Goal: Transaction & Acquisition: Purchase product/service

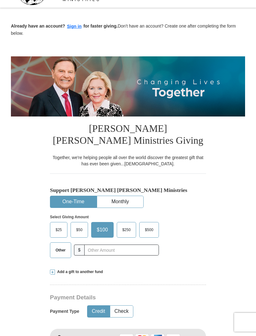
scroll to position [18, 0]
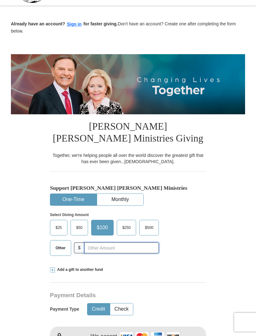
click at [96, 247] on input "text" at bounding box center [121, 247] width 75 height 11
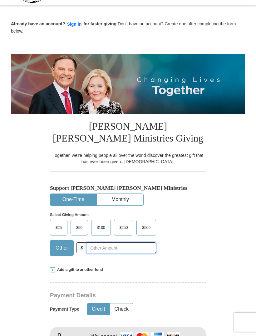
scroll to position [34, 0]
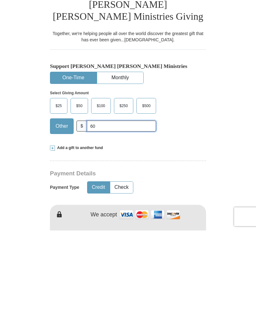
type input "6"
click at [80, 206] on span "$50" at bounding box center [79, 210] width 13 height 9
click at [0, 0] on input "$50" at bounding box center [0, 0] width 0 height 0
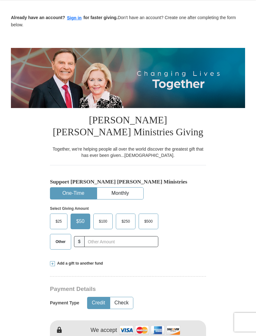
scroll to position [0, 0]
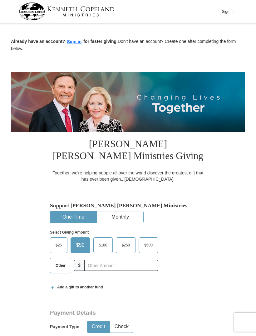
click at [231, 15] on button "Sign In" at bounding box center [228, 12] width 19 height 10
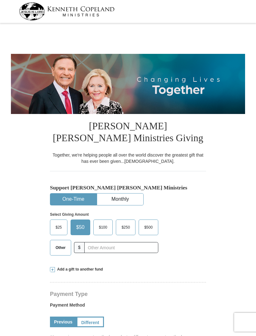
select select "NC"
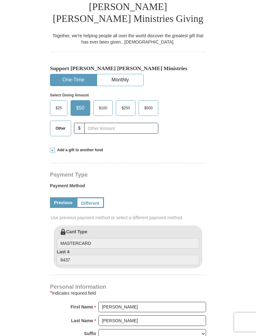
scroll to position [120, 0]
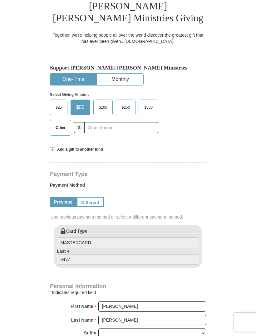
click at [92, 202] on link "Different" at bounding box center [91, 201] width 28 height 11
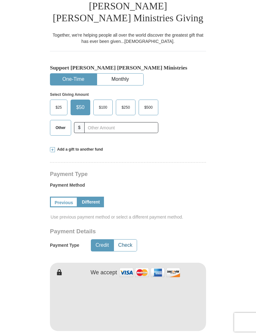
click at [126, 243] on button "Check" at bounding box center [125, 245] width 23 height 12
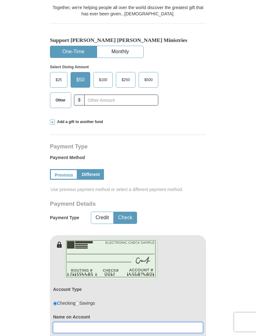
click at [63, 329] on input at bounding box center [128, 327] width 150 height 11
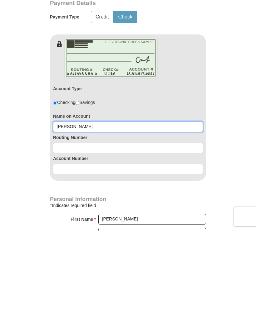
type input "Cynthia Callahan"
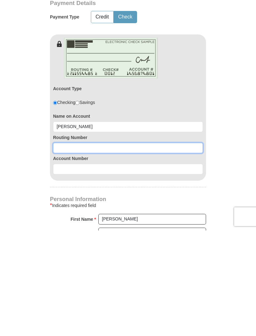
click at [60, 248] on input at bounding box center [128, 253] width 150 height 11
type input "05311690"
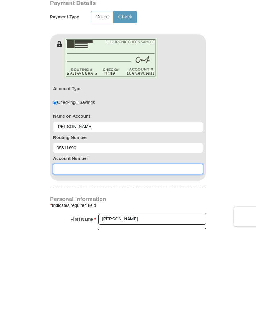
click at [59, 269] on input at bounding box center [128, 274] width 150 height 11
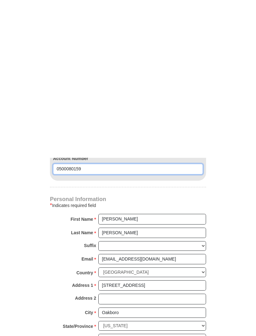
scroll to position [506, 0]
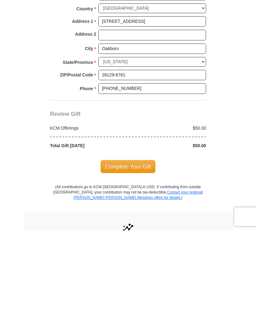
type input "0500080159"
click at [118, 265] on span "Complete Your Gift" at bounding box center [128, 271] width 55 height 13
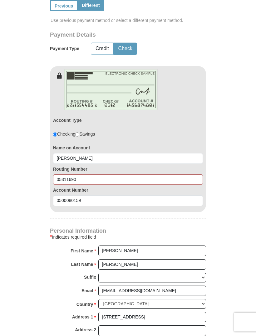
scroll to position [314, 0]
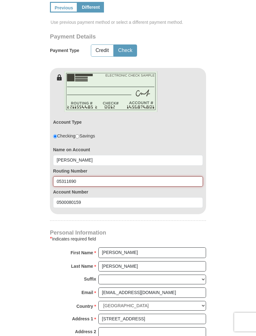
click at [81, 177] on input "05311690" at bounding box center [128, 181] width 150 height 11
type input "053111690"
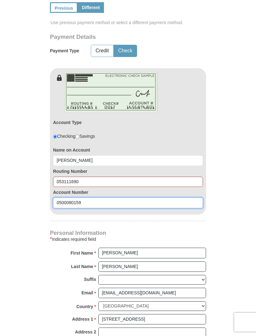
click at [104, 204] on input "0500080159" at bounding box center [128, 202] width 150 height 11
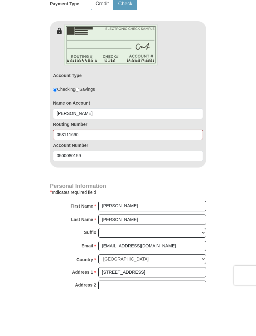
click at [28, 218] on form "Kenneth Copeland Ministries Giving Together, we're helping people all over the …" at bounding box center [128, 114] width 235 height 806
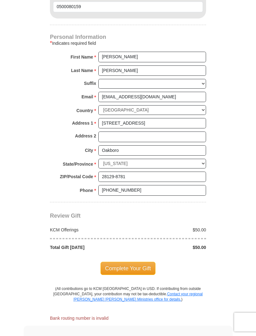
scroll to position [510, 0]
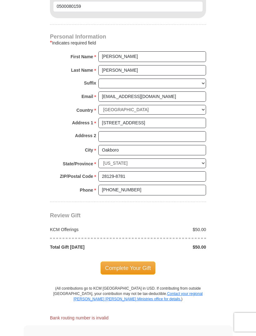
click at [124, 263] on span "Complete Your Gift" at bounding box center [128, 267] width 55 height 13
